Goal: Information Seeking & Learning: Learn about a topic

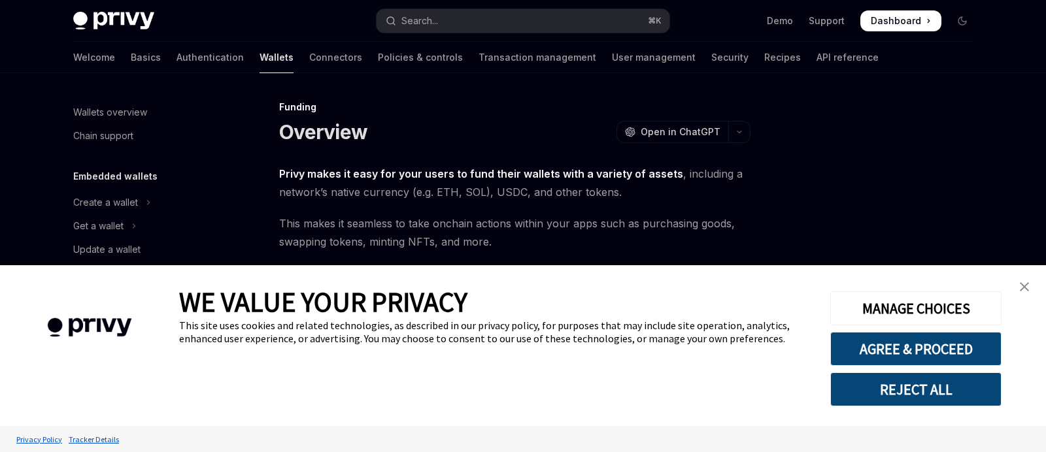
scroll to position [387, 0]
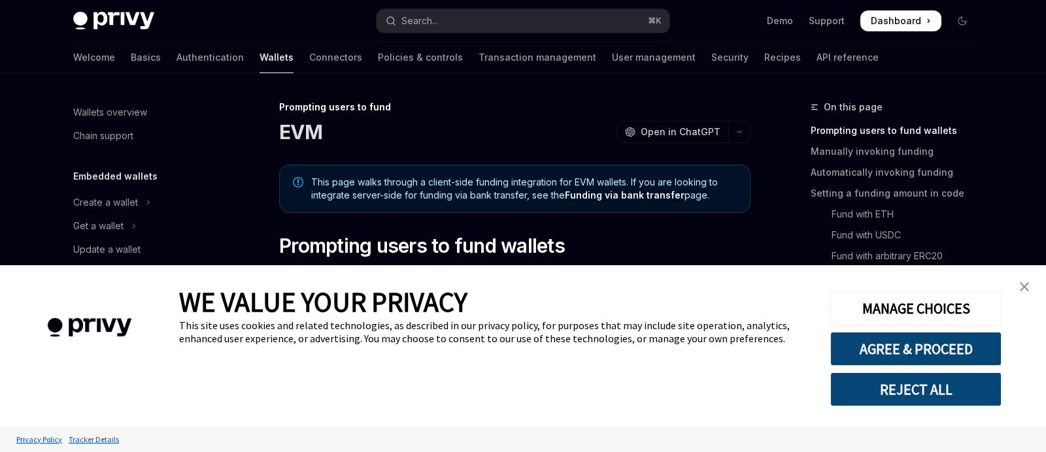
scroll to position [481, 0]
